Goal: Information Seeking & Learning: Learn about a topic

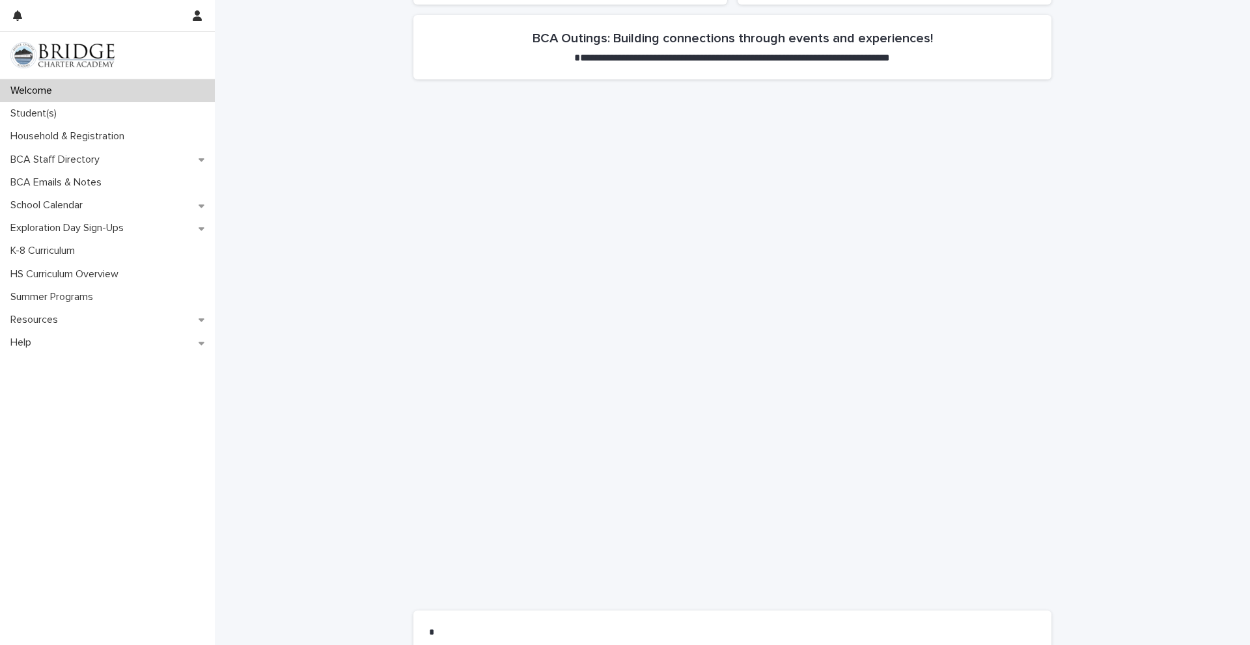
scroll to position [781, 0]
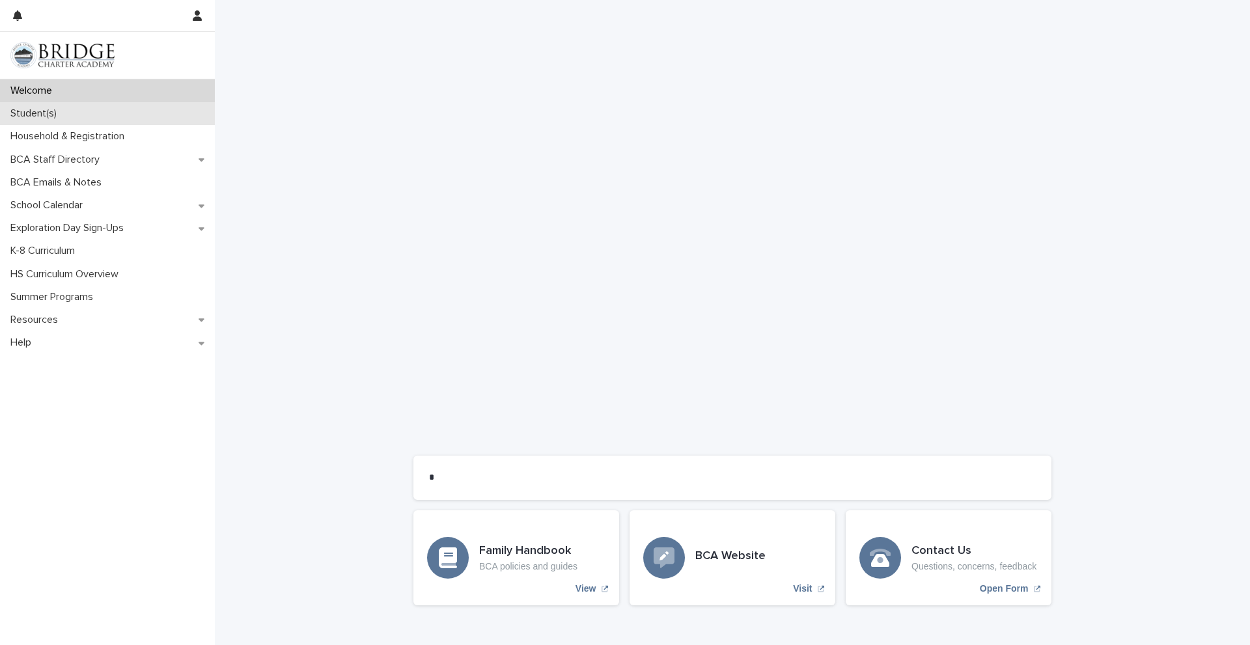
click at [50, 111] on p "Student(s)" at bounding box center [36, 113] width 62 height 12
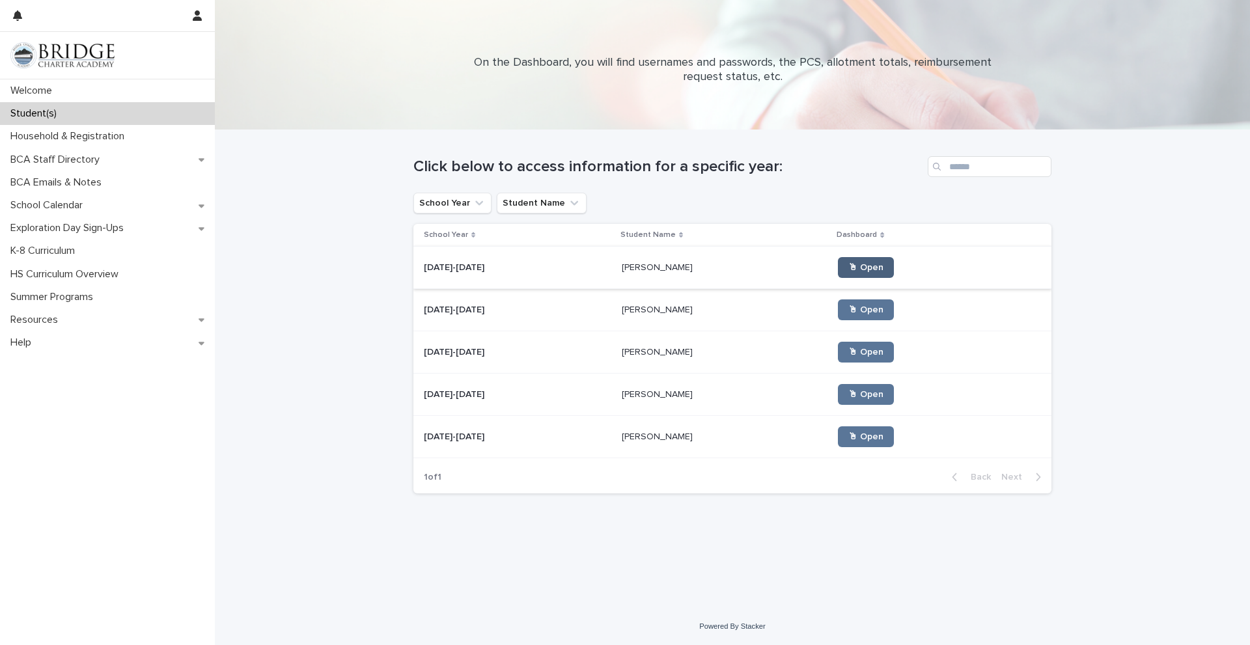
click at [849, 268] on span "🖱 Open" at bounding box center [866, 267] width 35 height 9
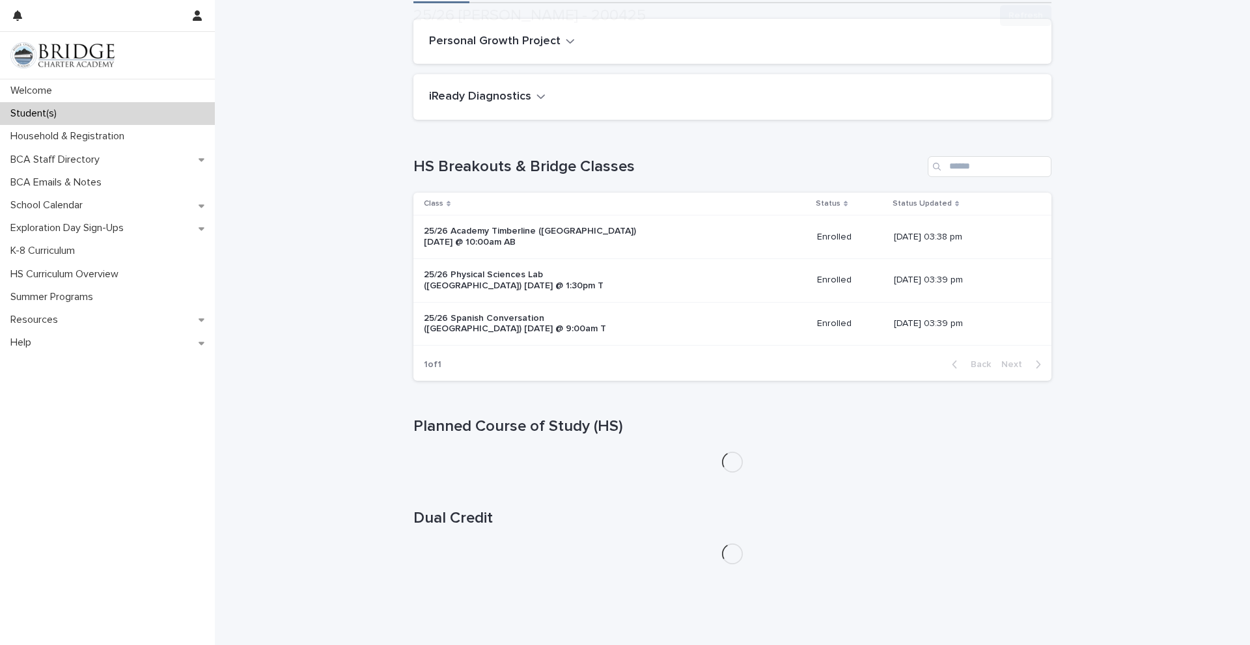
scroll to position [130, 0]
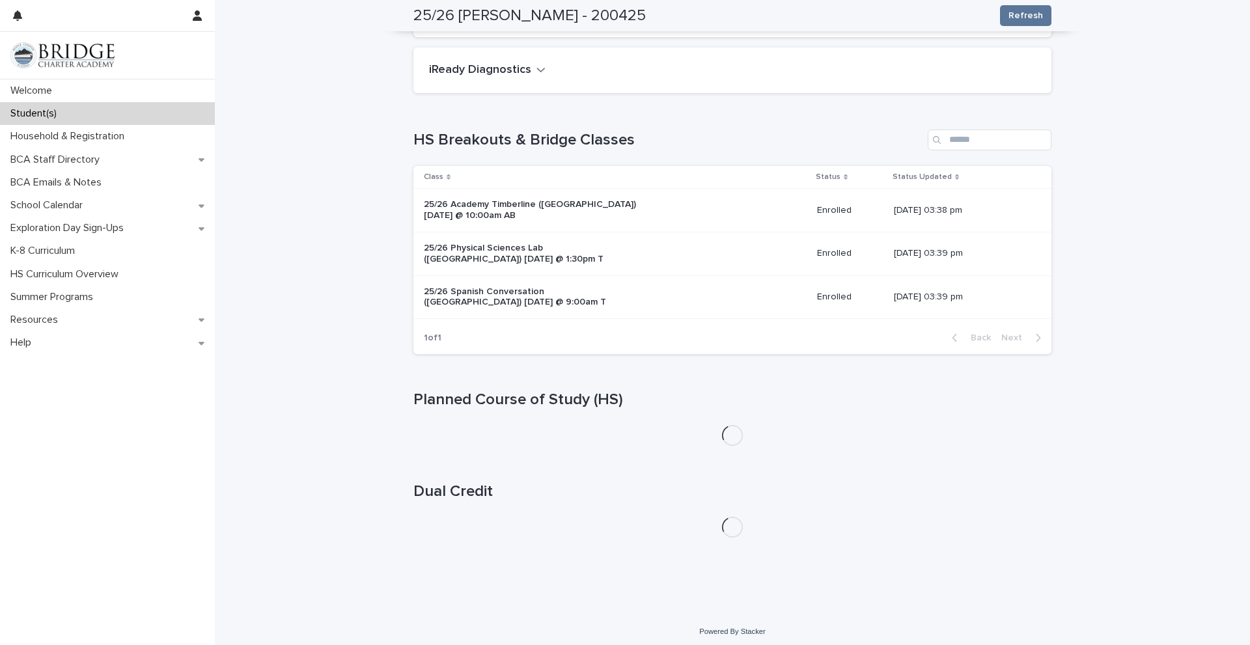
click at [752, 255] on div "25/26 Physical Sciences Lab ([GEOGRAPHIC_DATA]) [DATE] @ 1:30pm T" at bounding box center [615, 254] width 383 height 33
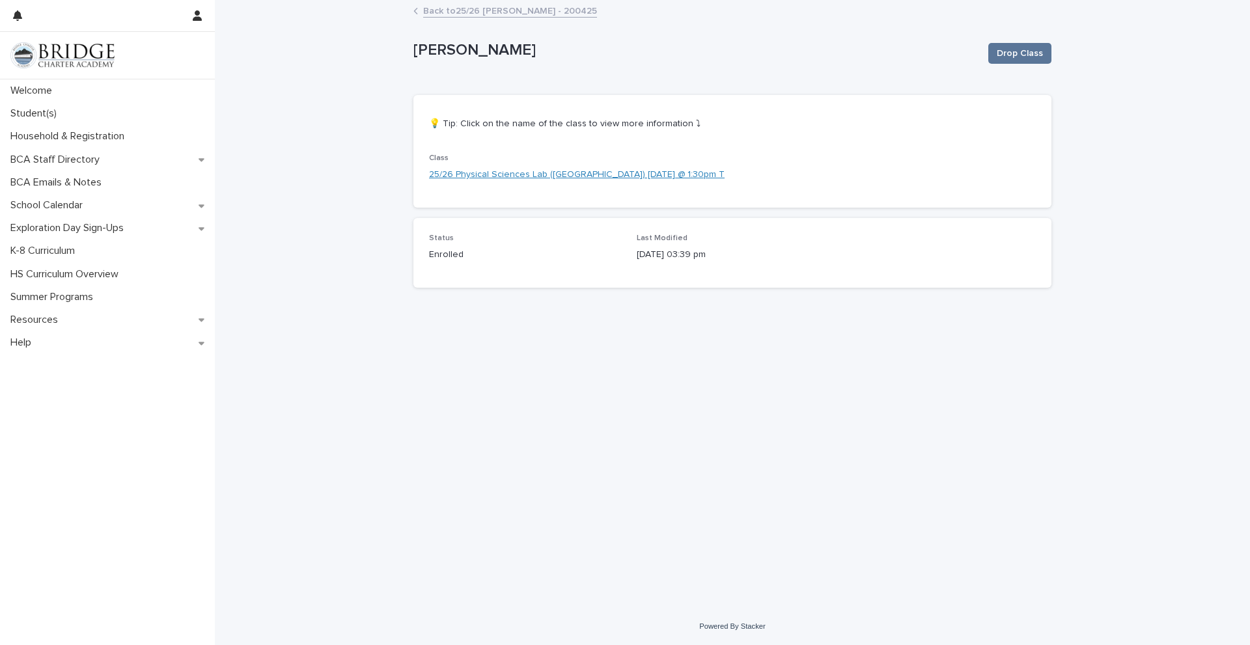
click at [485, 179] on link "25/26 Physical Sciences Lab ([GEOGRAPHIC_DATA]) [DATE] @ 1:30pm T" at bounding box center [577, 175] width 296 height 14
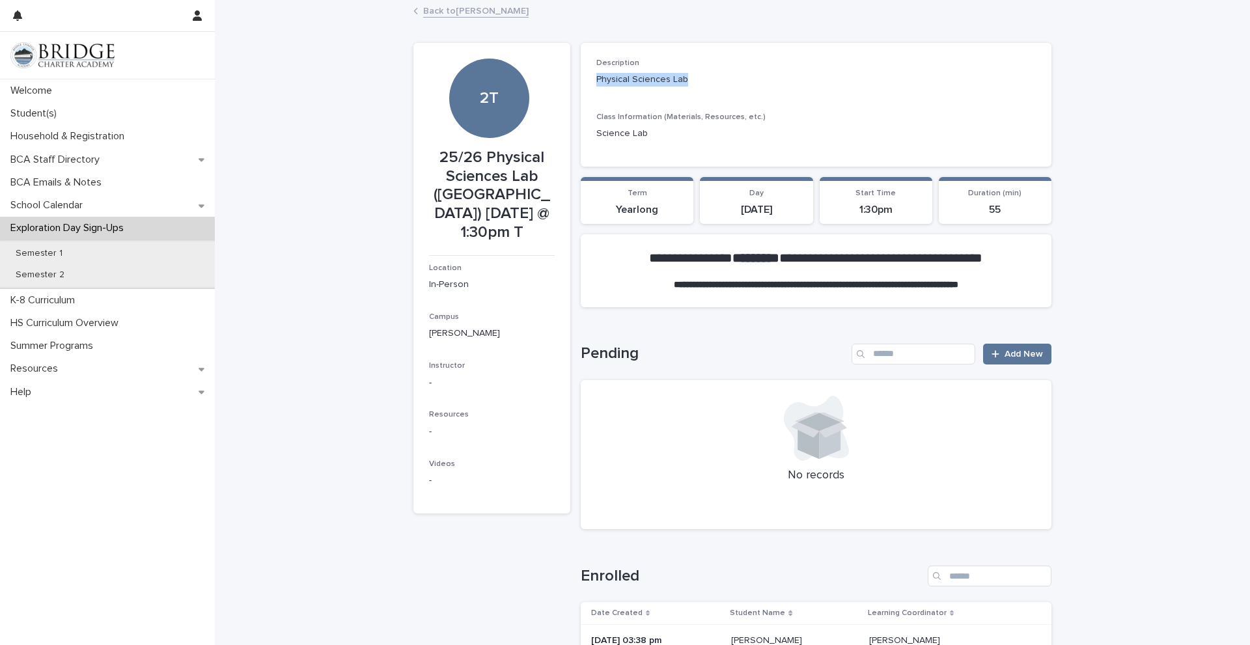
drag, startPoint x: 682, startPoint y: 79, endPoint x: 590, endPoint y: 87, distance: 92.8
click at [590, 87] on div "Description Physical Sciences Lab Class Information (Materials, Resources, etc.…" at bounding box center [816, 105] width 471 height 124
copy p "Physical Sciences Lab"
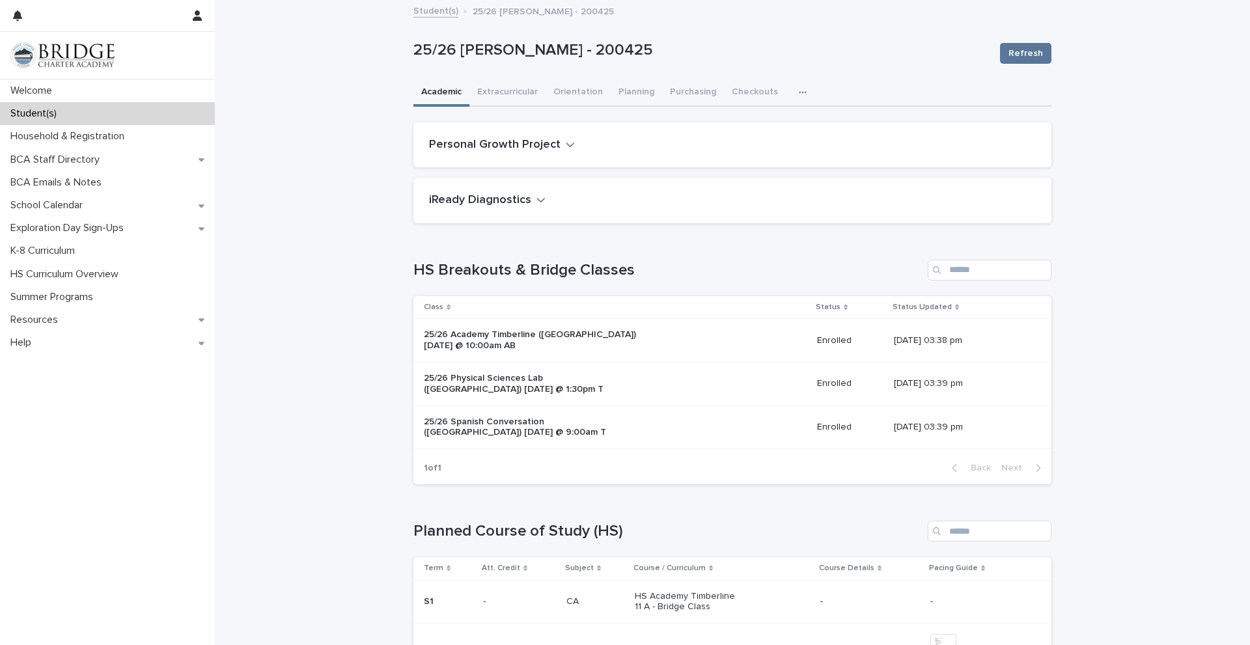
click at [481, 429] on p "25/26 Spanish Conversation ([GEOGRAPHIC_DATA]) [DATE] @ 9:00am T" at bounding box center [532, 428] width 217 height 22
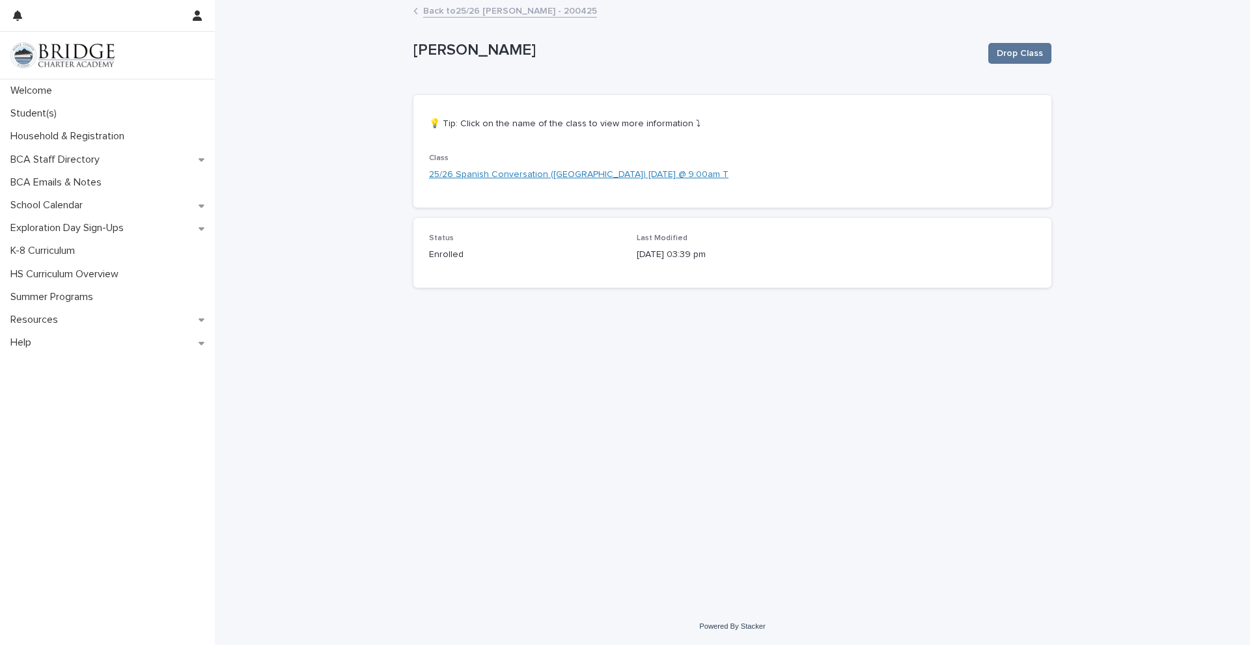
click at [454, 175] on link "25/26 Spanish Conversation ([GEOGRAPHIC_DATA]) [DATE] @ 9:00am T" at bounding box center [579, 175] width 300 height 14
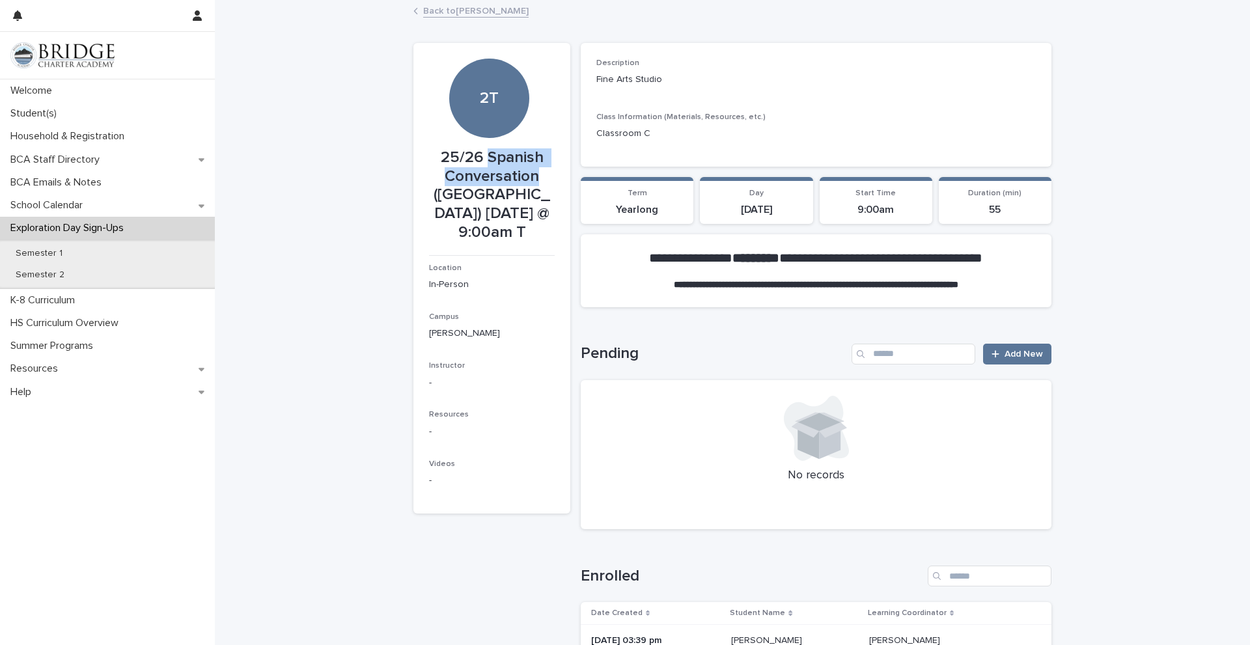
drag, startPoint x: 485, startPoint y: 157, endPoint x: 535, endPoint y: 175, distance: 53.1
click at [535, 175] on p "25/26 Spanish Conversation ([GEOGRAPHIC_DATA]) [DATE] @ 9:00am T" at bounding box center [492, 195] width 126 height 94
copy p "Spanish Conversation"
